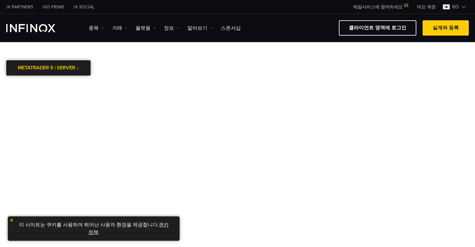
click at [59, 65] on link "METATRADER 5 | SERVER ↓" at bounding box center [48, 67] width 84 height 15
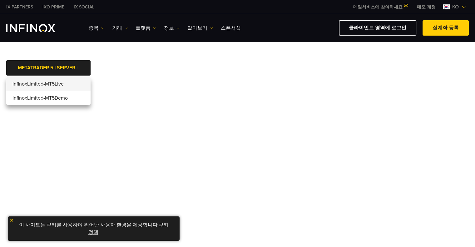
click at [52, 85] on li "InfinoxLimited-MT5Live" at bounding box center [48, 84] width 84 height 14
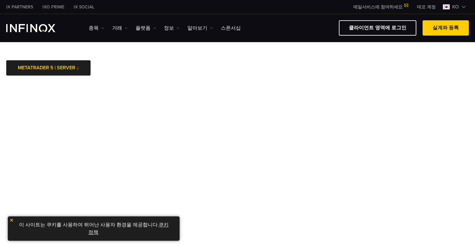
drag, startPoint x: 453, startPoint y: 2, endPoint x: 330, endPoint y: 51, distance: 132.2
click at [161, 225] on link "쿠키 정책" at bounding box center [128, 229] width 80 height 14
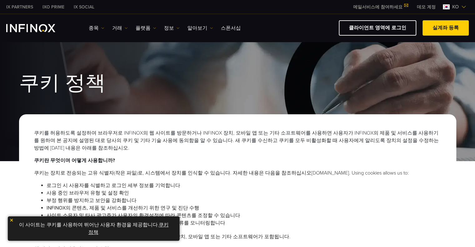
click at [13, 219] on img at bounding box center [11, 220] width 4 height 4
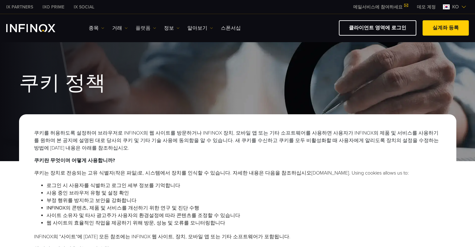
click at [145, 27] on link "플랫폼" at bounding box center [146, 27] width 21 height 7
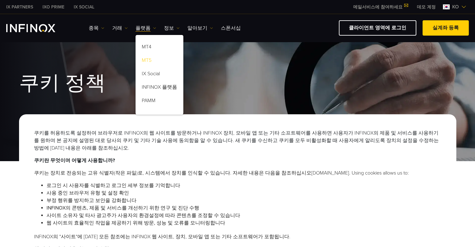
click at [146, 61] on link "MT5" at bounding box center [160, 61] width 48 height 13
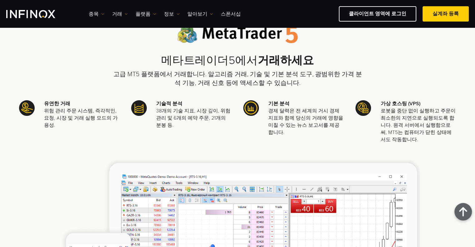
scroll to position [31, 0]
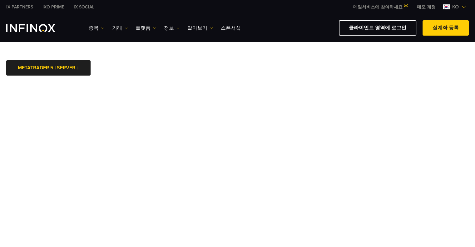
drag, startPoint x: 474, startPoint y: 92, endPoint x: 322, endPoint y: 15, distance: 170.1
click at [322, 15] on div "IX Social 종목 종목 상품 정보 거래 기업 계정" at bounding box center [237, 28] width 475 height 28
drag, startPoint x: 453, startPoint y: 2, endPoint x: 290, endPoint y: 5, distance: 163.7
click at [290, 5] on div "IX PARTNERS IXO PRIME IX SOCIAL 메일서비스에 참여하세요 IX Daily와 투자 기회를 놓치지마세요! 지금 참여하세요!…" at bounding box center [237, 7] width 463 height 14
drag, startPoint x: 436, startPoint y: 59, endPoint x: 467, endPoint y: 65, distance: 31.8
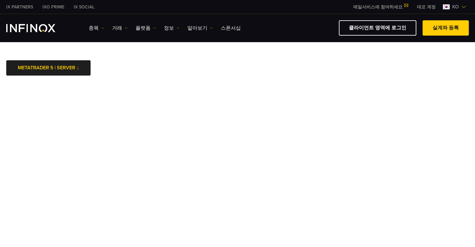
drag, startPoint x: 460, startPoint y: 1, endPoint x: 221, endPoint y: 67, distance: 247.7
drag, startPoint x: 226, startPoint y: 62, endPoint x: 197, endPoint y: 58, distance: 29.6
drag, startPoint x: 197, startPoint y: 58, endPoint x: 335, endPoint y: 66, distance: 138.2
